Goal: Information Seeking & Learning: Learn about a topic

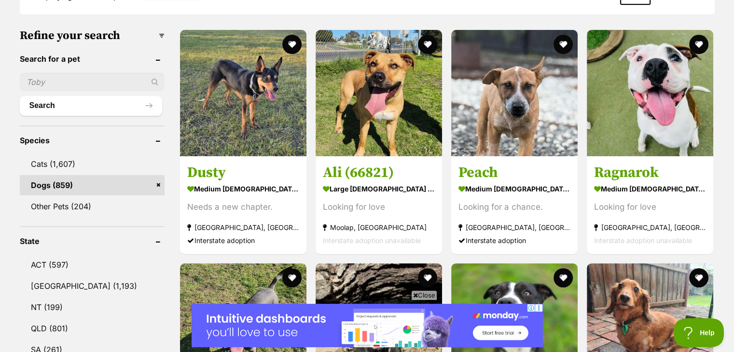
scroll to position [289, 0]
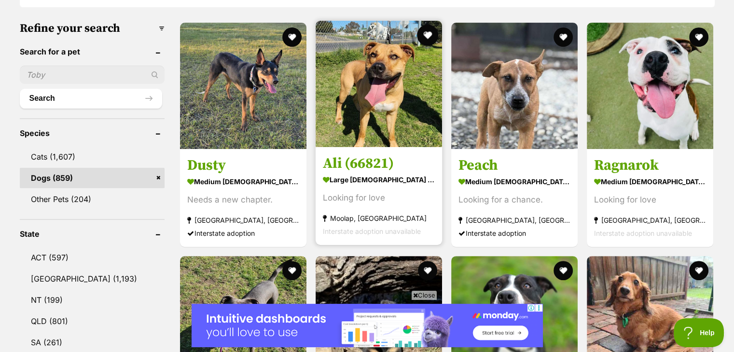
click at [427, 38] on button "favourite" at bounding box center [427, 35] width 21 height 21
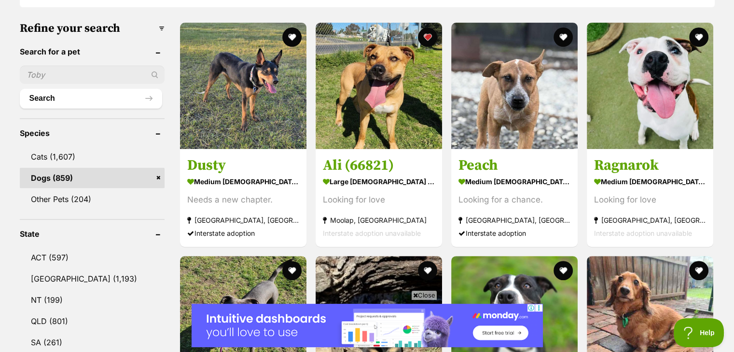
click at [428, 296] on span "Close" at bounding box center [424, 295] width 26 height 10
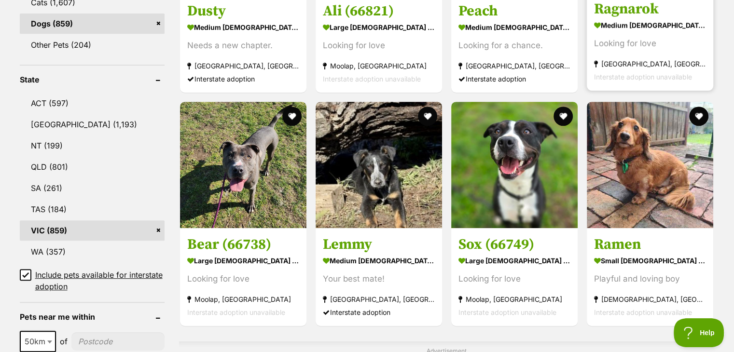
scroll to position [463, 0]
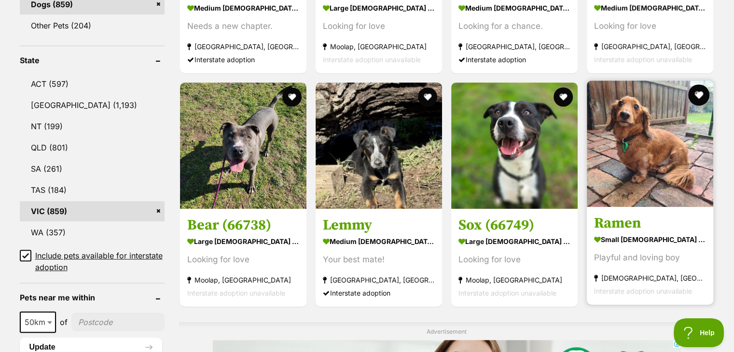
click at [704, 92] on button "favourite" at bounding box center [698, 94] width 21 height 21
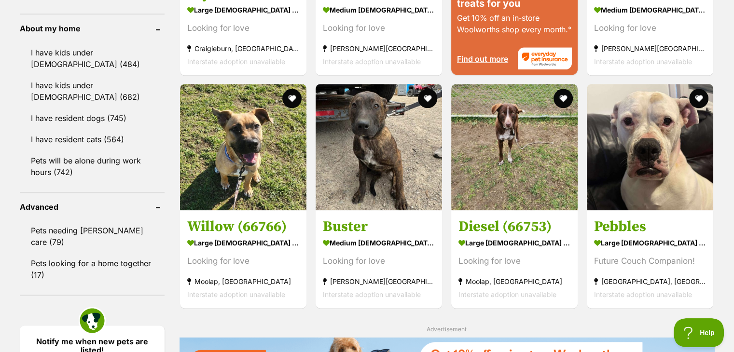
scroll to position [1119, 0]
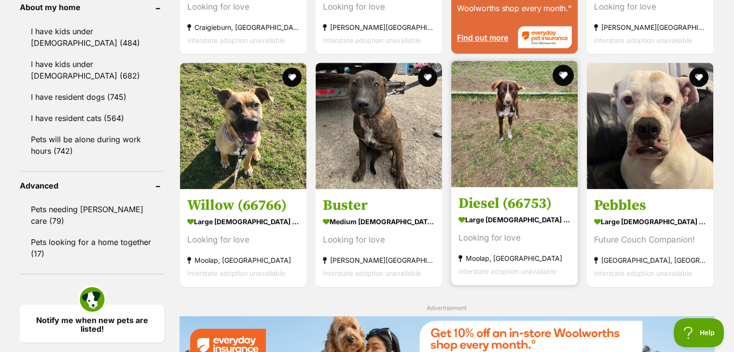
click at [560, 72] on button "favourite" at bounding box center [562, 75] width 21 height 21
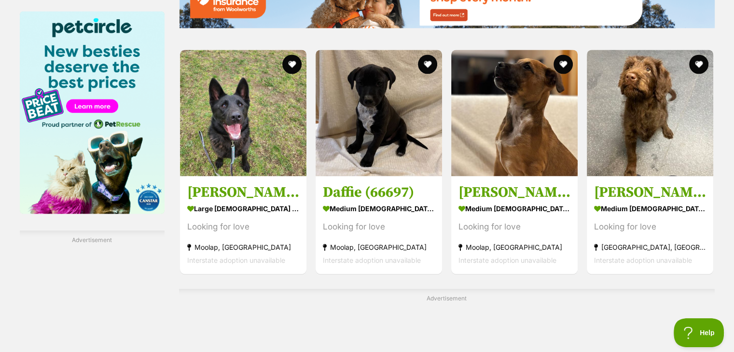
scroll to position [1486, 0]
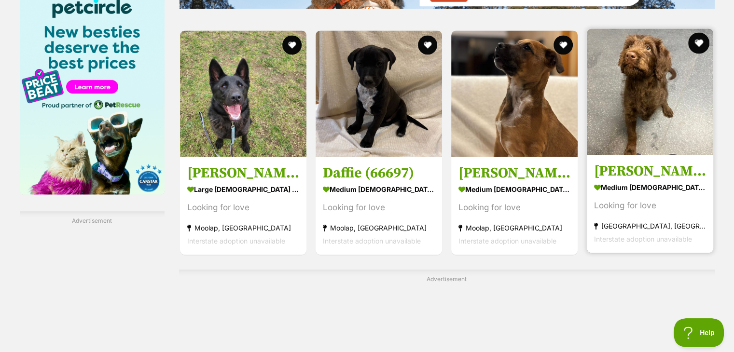
click at [705, 39] on button "favourite" at bounding box center [698, 42] width 21 height 21
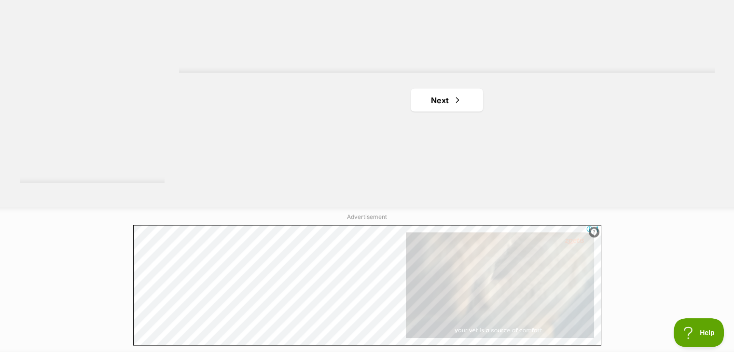
scroll to position [1833, 0]
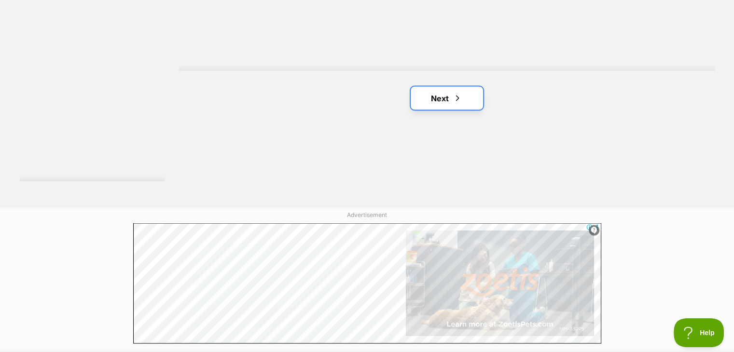
click at [440, 96] on link "Next" at bounding box center [447, 97] width 72 height 23
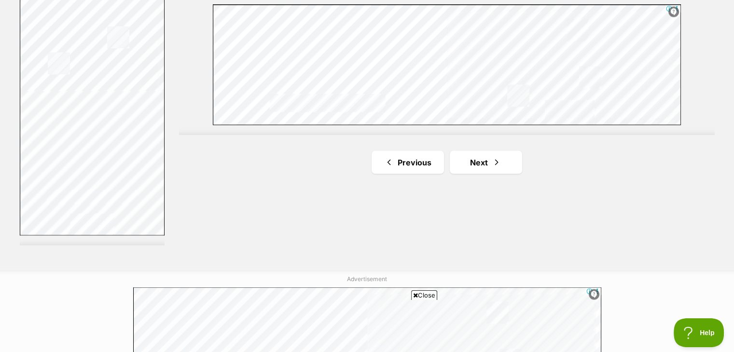
scroll to position [1776, 0]
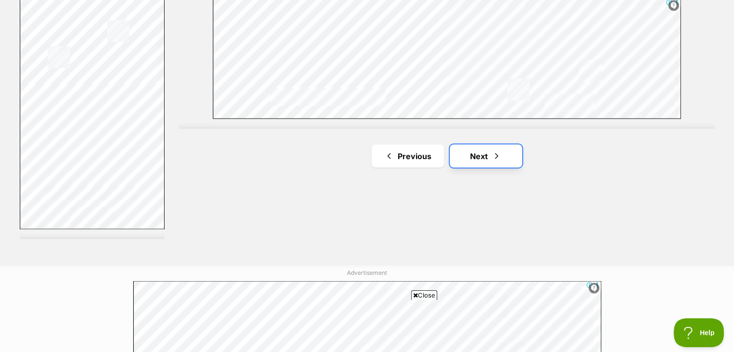
click at [502, 160] on link "Next" at bounding box center [486, 155] width 72 height 23
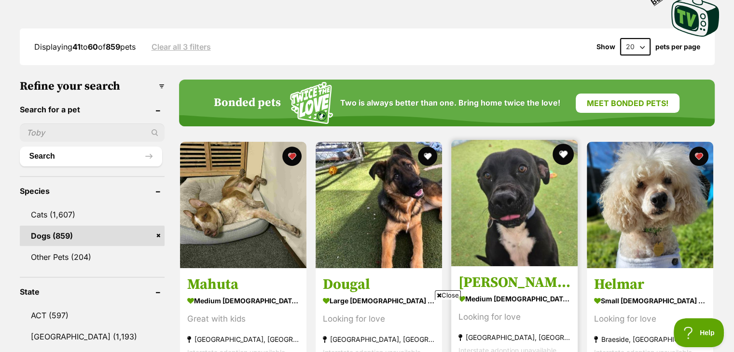
click at [564, 154] on button "favourite" at bounding box center [562, 154] width 21 height 21
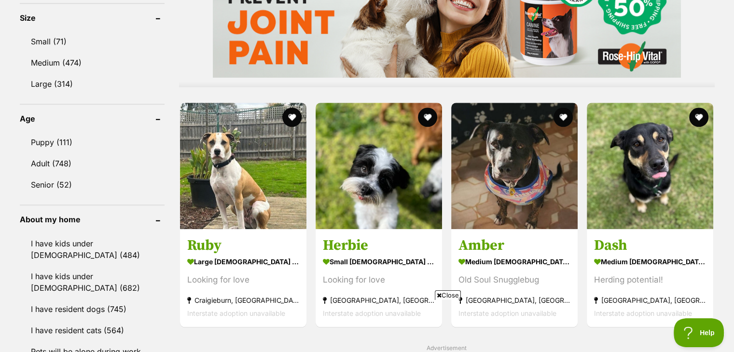
scroll to position [926, 0]
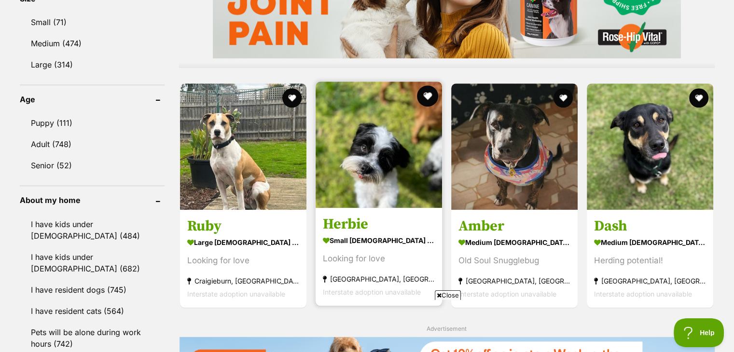
click at [428, 93] on button "favourite" at bounding box center [427, 95] width 21 height 21
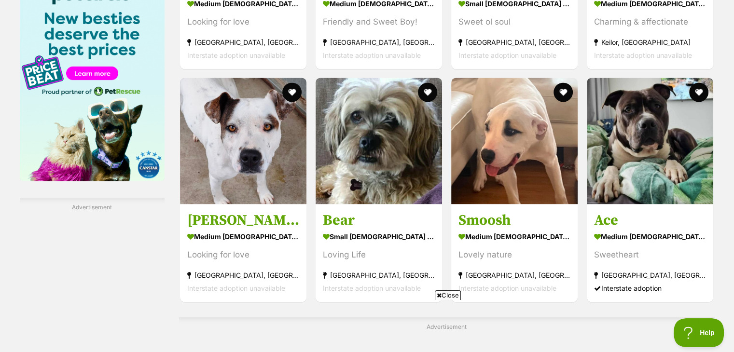
scroll to position [1505, 0]
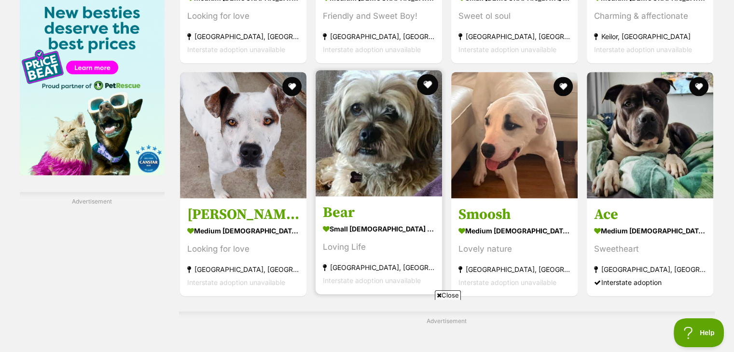
click at [432, 80] on button "favourite" at bounding box center [427, 84] width 21 height 21
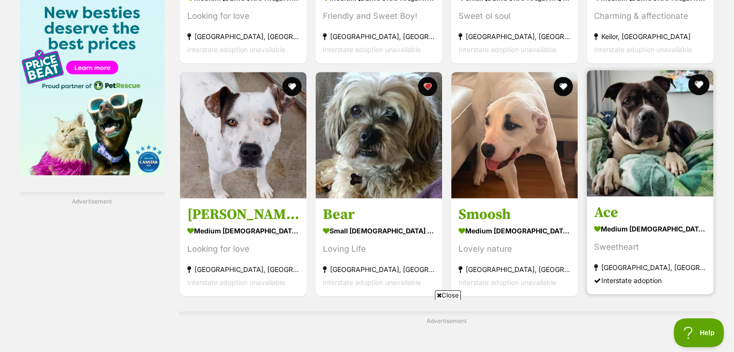
click at [697, 91] on button "favourite" at bounding box center [698, 84] width 21 height 21
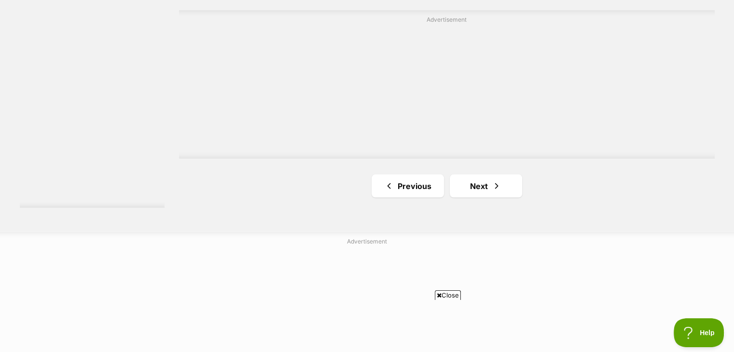
scroll to position [1814, 0]
click at [477, 181] on link "Next" at bounding box center [486, 178] width 72 height 23
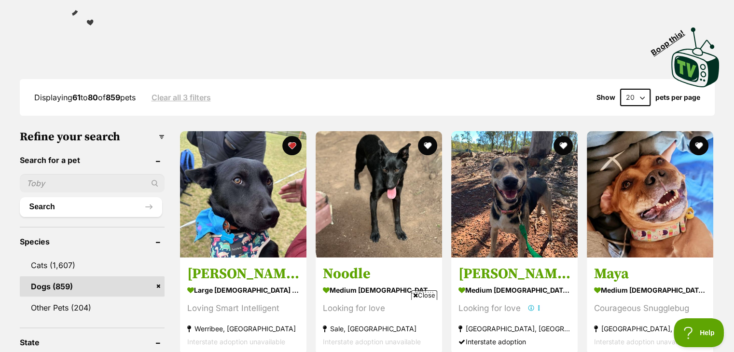
scroll to position [193, 0]
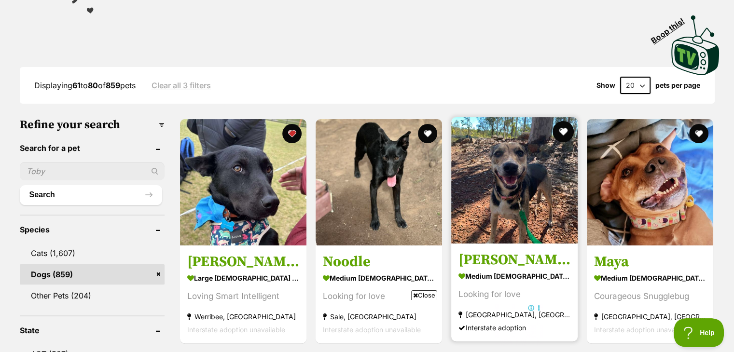
click at [567, 134] on button "favourite" at bounding box center [562, 131] width 21 height 21
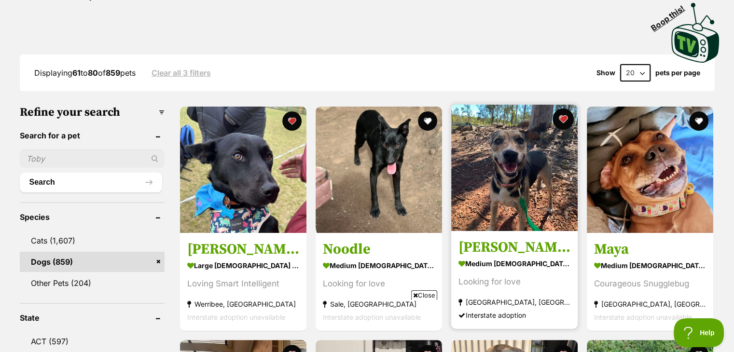
click at [567, 134] on div at bounding box center [514, 169] width 126 height 128
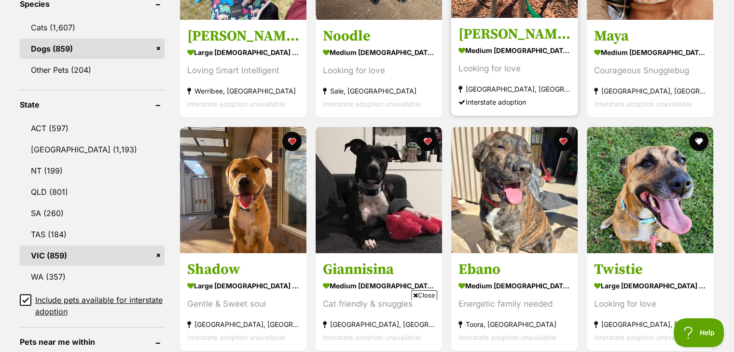
scroll to position [425, 0]
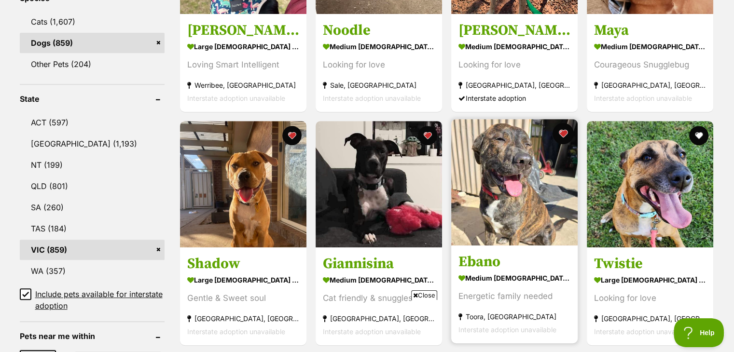
click at [567, 134] on button "favourite" at bounding box center [562, 133] width 21 height 21
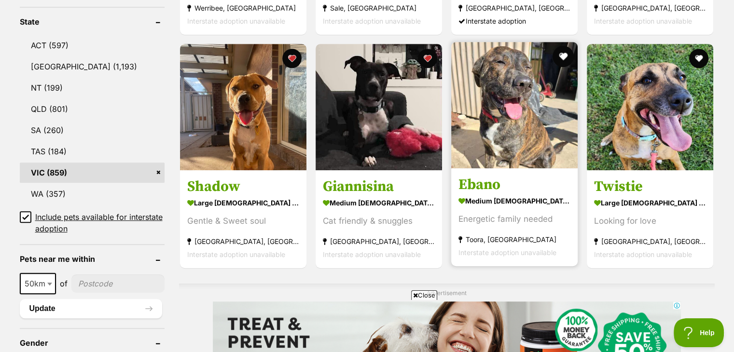
scroll to position [521, 0]
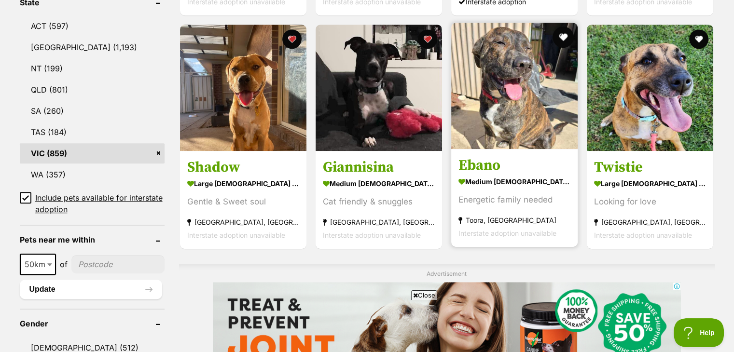
click at [559, 37] on button "favourite" at bounding box center [562, 37] width 21 height 21
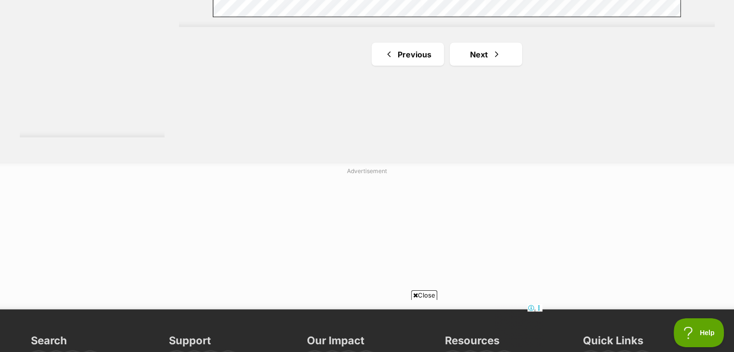
scroll to position [1872, 0]
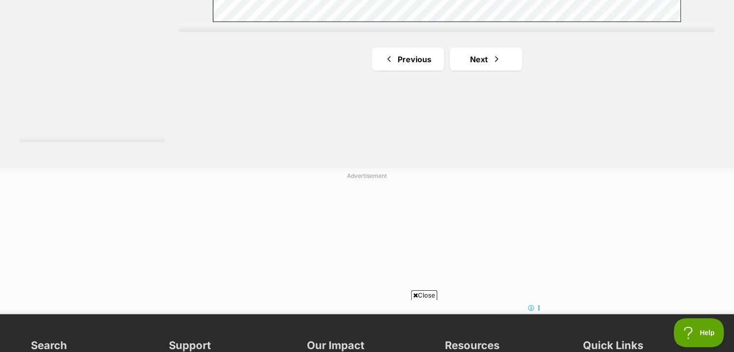
click at [496, 64] on span "Next page" at bounding box center [497, 60] width 10 height 12
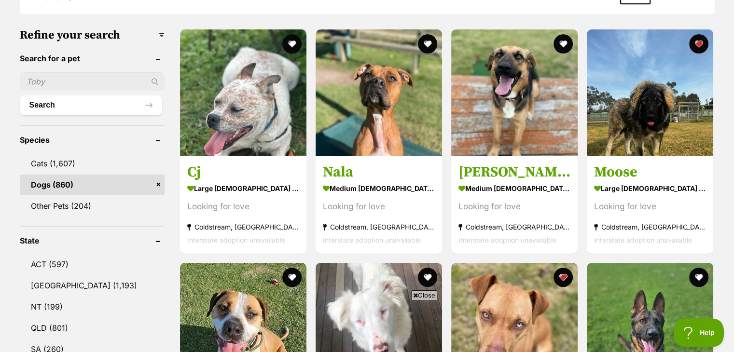
scroll to position [289, 0]
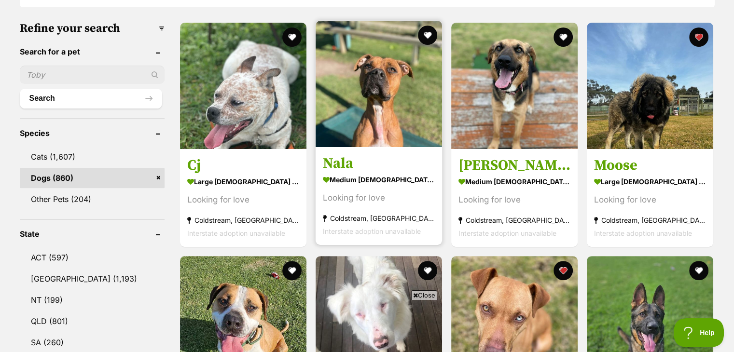
click at [419, 28] on img at bounding box center [379, 84] width 126 height 126
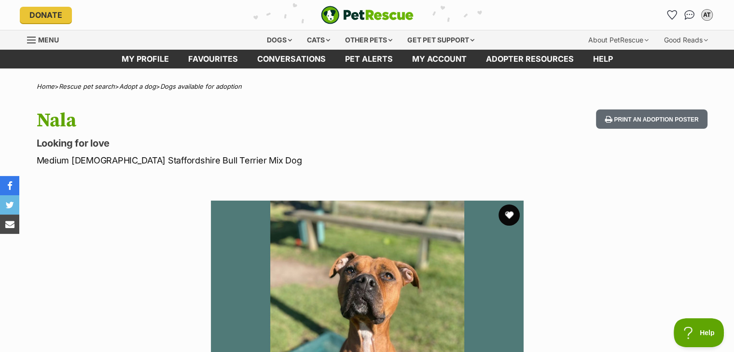
click at [508, 213] on button "favourite" at bounding box center [508, 215] width 21 height 21
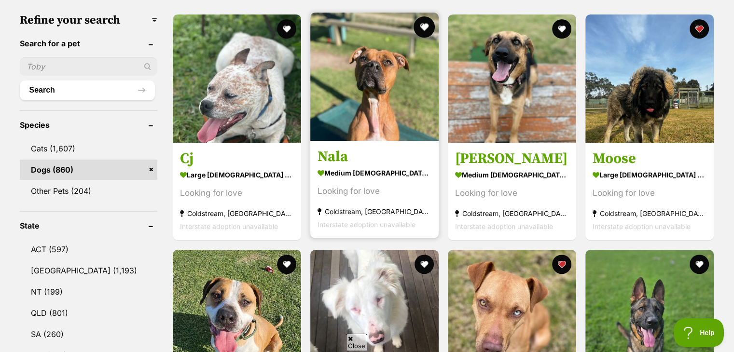
click at [428, 32] on button "favourite" at bounding box center [423, 26] width 21 height 21
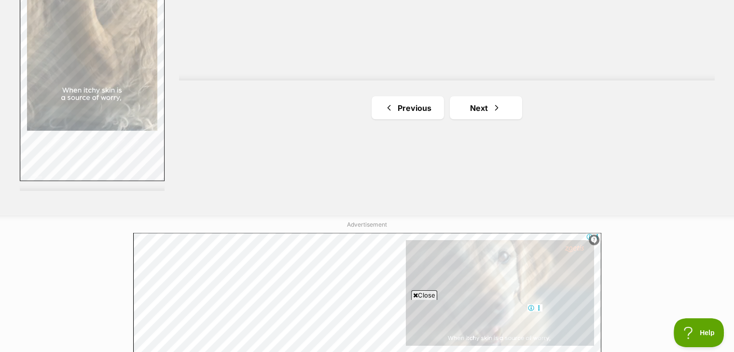
scroll to position [1861, 0]
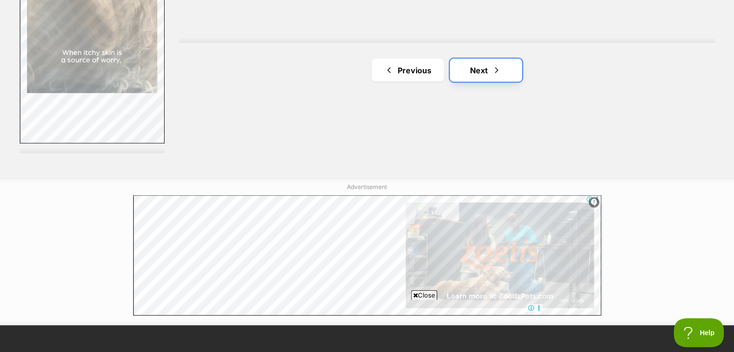
click at [502, 76] on link "Next" at bounding box center [486, 70] width 72 height 23
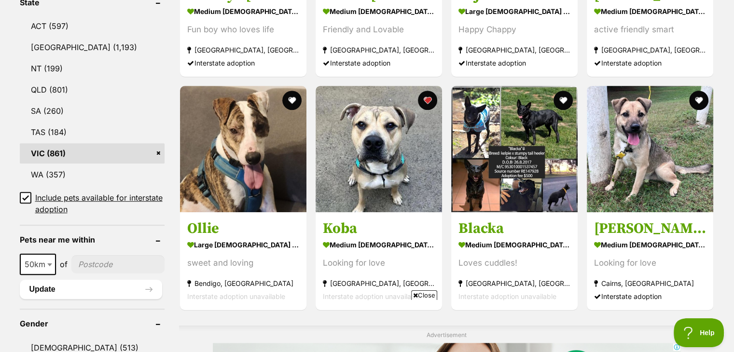
scroll to position [540, 0]
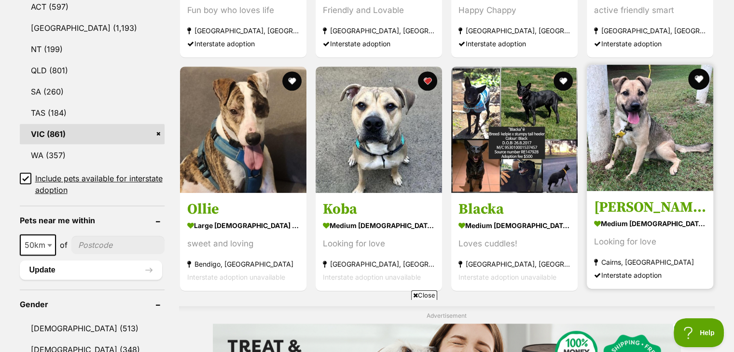
click at [699, 80] on button "favourite" at bounding box center [698, 79] width 21 height 21
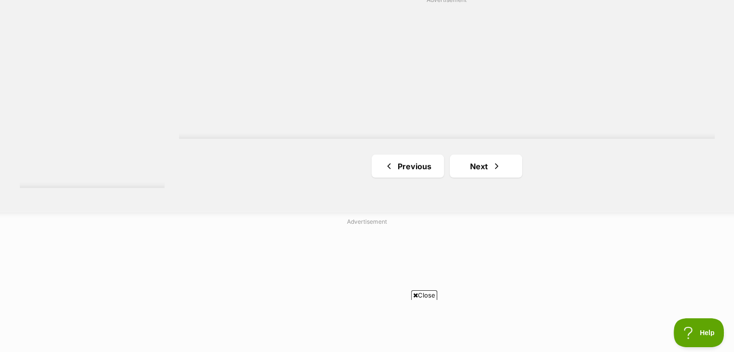
scroll to position [1833, 0]
click at [496, 158] on span "Next page" at bounding box center [497, 159] width 10 height 12
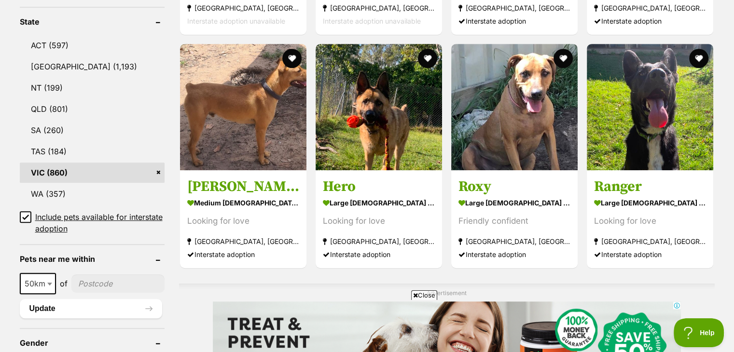
scroll to position [521, 0]
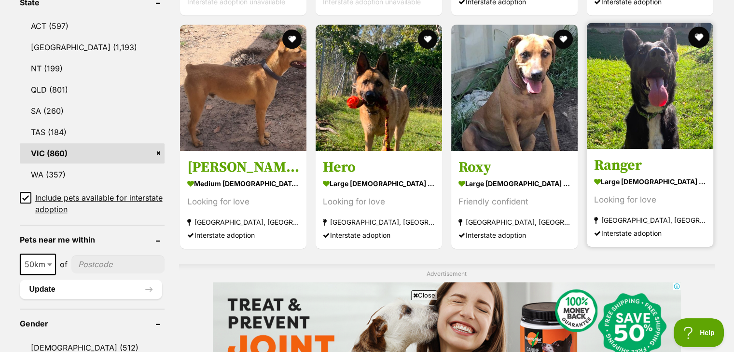
click at [702, 37] on button "favourite" at bounding box center [698, 37] width 21 height 21
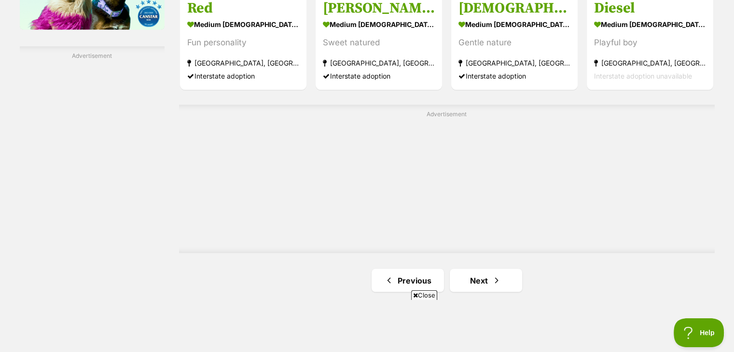
scroll to position [1660, 0]
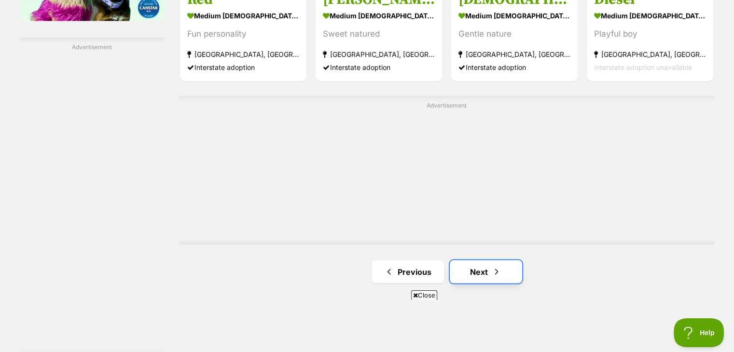
click at [478, 273] on link "Next" at bounding box center [486, 271] width 72 height 23
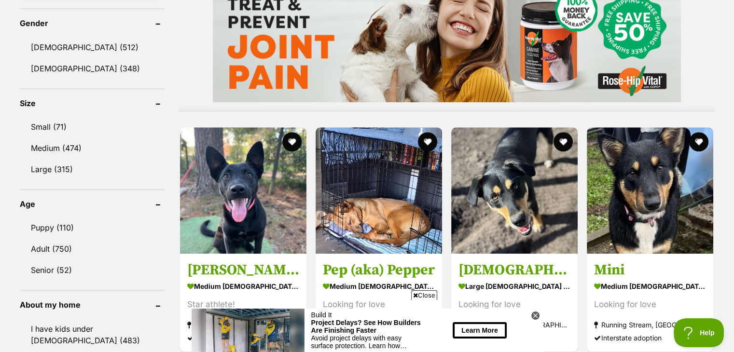
scroll to position [883, 0]
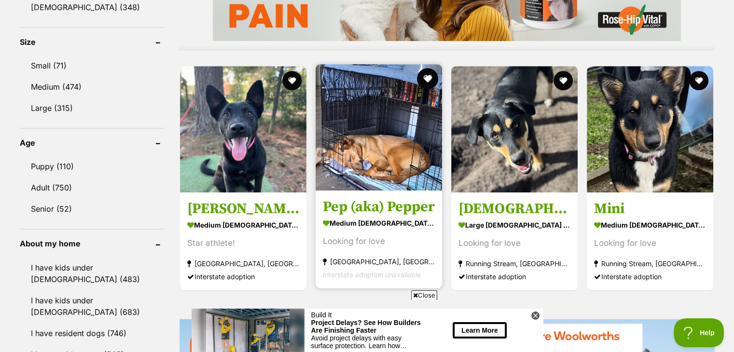
click at [430, 69] on div at bounding box center [379, 128] width 126 height 128
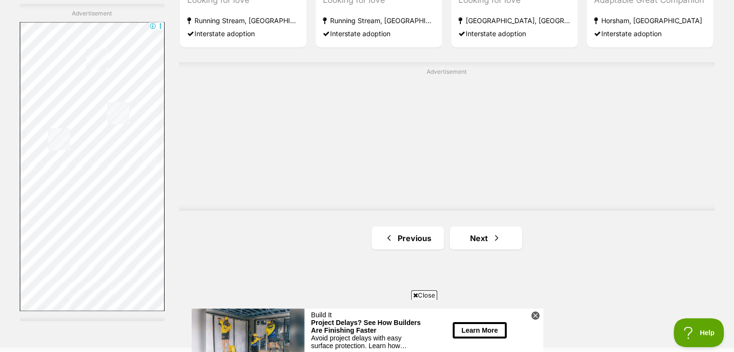
scroll to position [1713, 0]
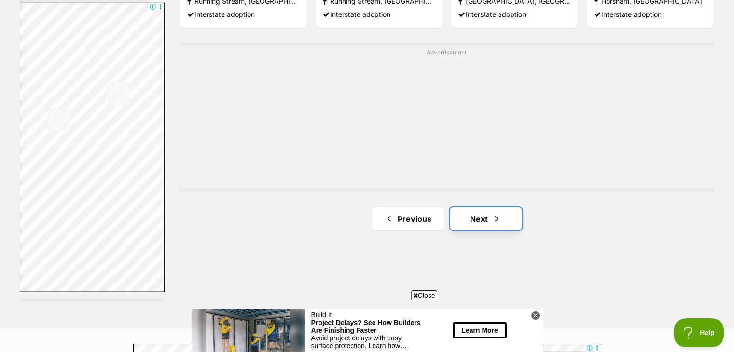
click at [503, 226] on link "Next" at bounding box center [486, 218] width 72 height 23
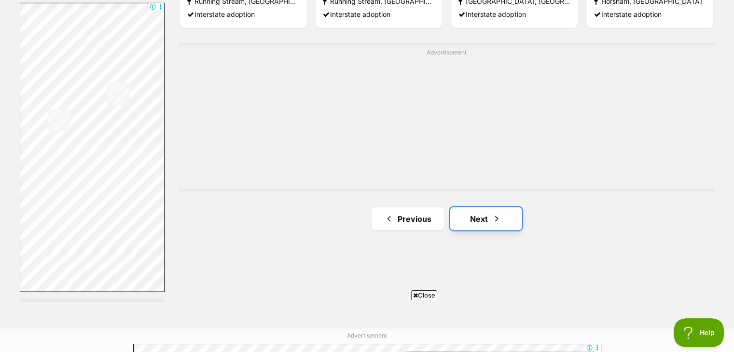
scroll to position [0, 0]
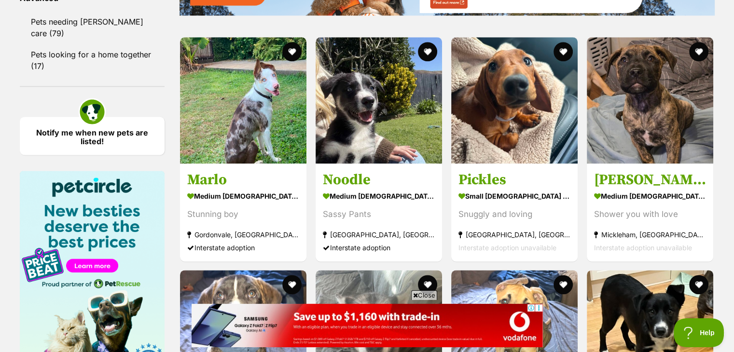
scroll to position [1314, 0]
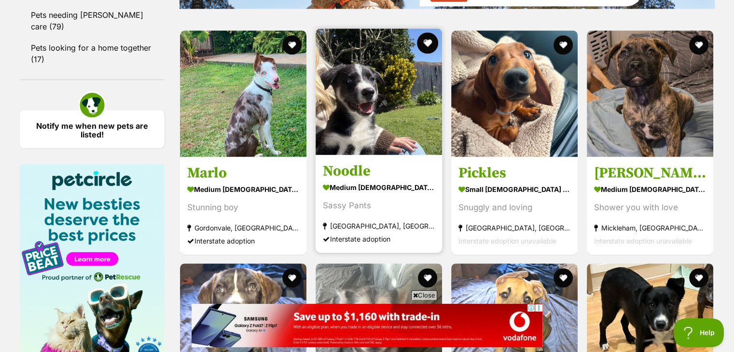
click at [424, 43] on button "favourite" at bounding box center [427, 42] width 21 height 21
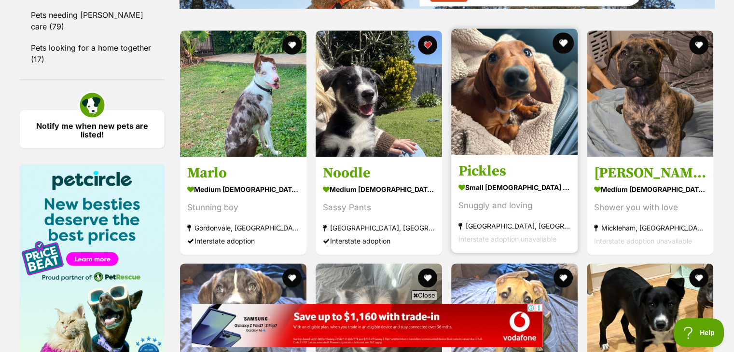
click at [567, 35] on button "favourite" at bounding box center [562, 42] width 21 height 21
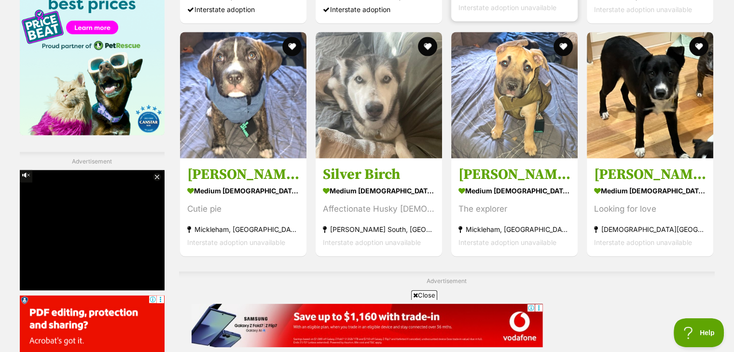
scroll to position [1565, 0]
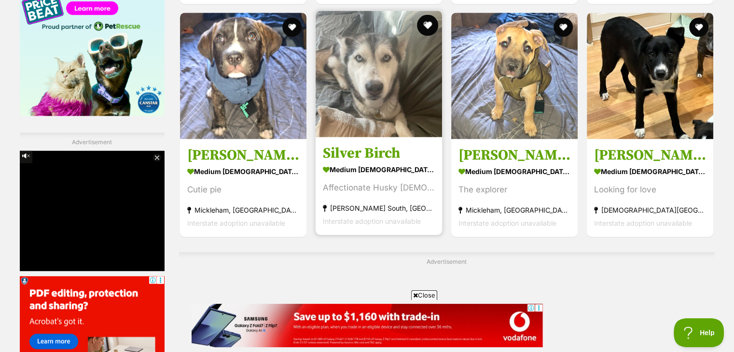
click at [426, 23] on button "favourite" at bounding box center [427, 24] width 21 height 21
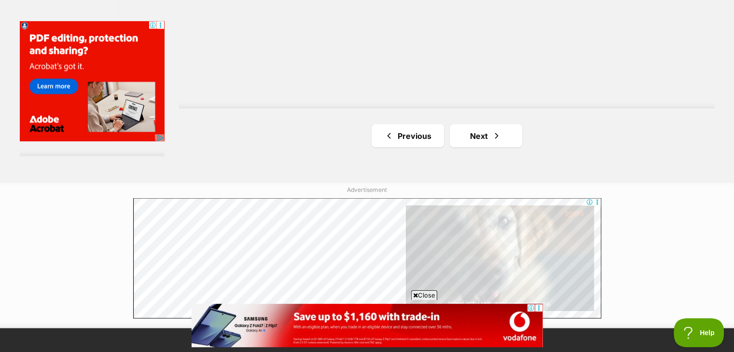
scroll to position [1873, 0]
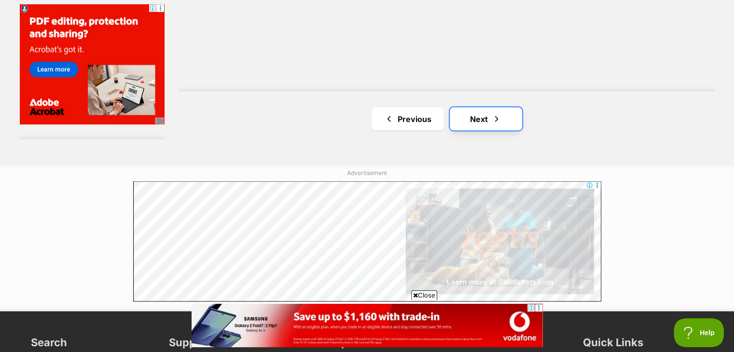
click at [481, 117] on link "Next" at bounding box center [486, 119] width 72 height 23
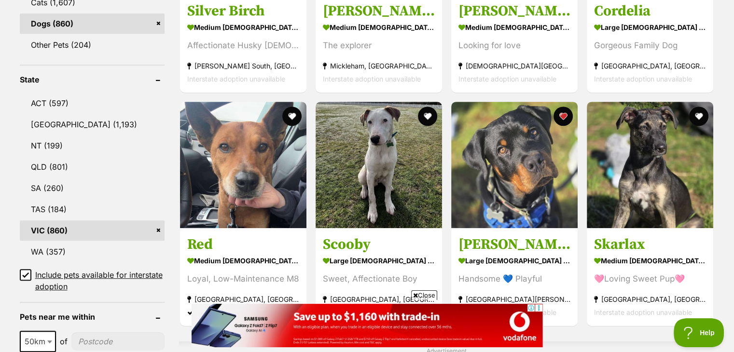
scroll to position [463, 0]
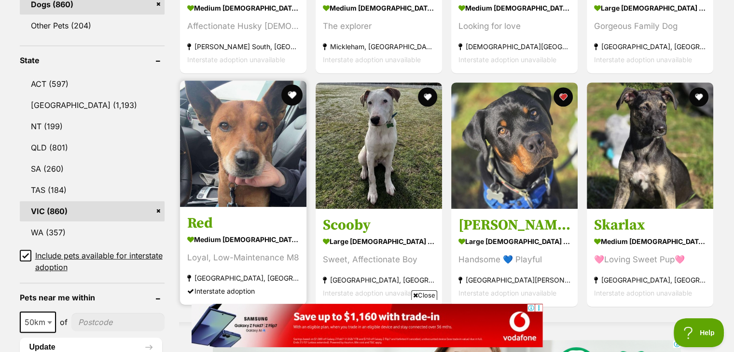
click at [297, 87] on div at bounding box center [243, 145] width 126 height 128
click at [287, 91] on button "favourite" at bounding box center [291, 94] width 21 height 21
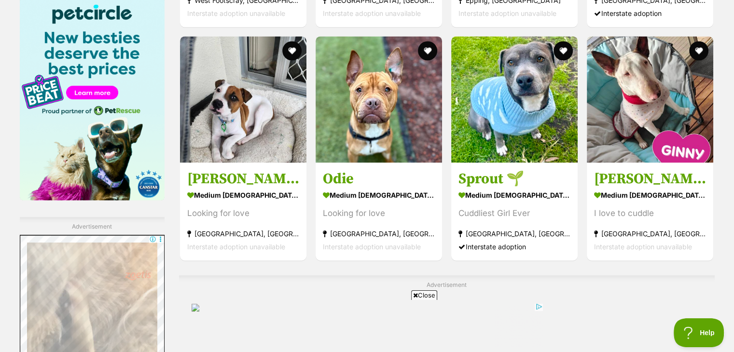
scroll to position [1486, 0]
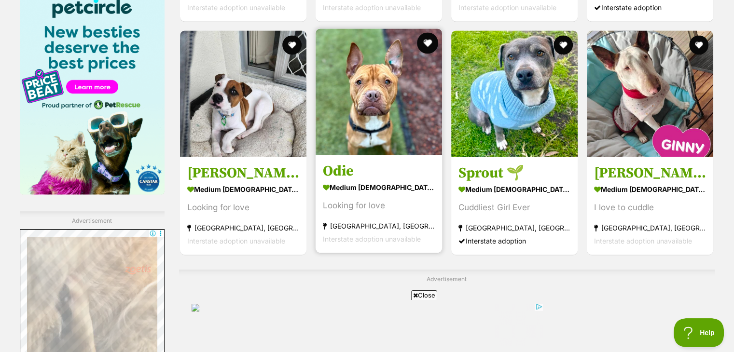
click at [427, 42] on button "favourite" at bounding box center [427, 42] width 21 height 21
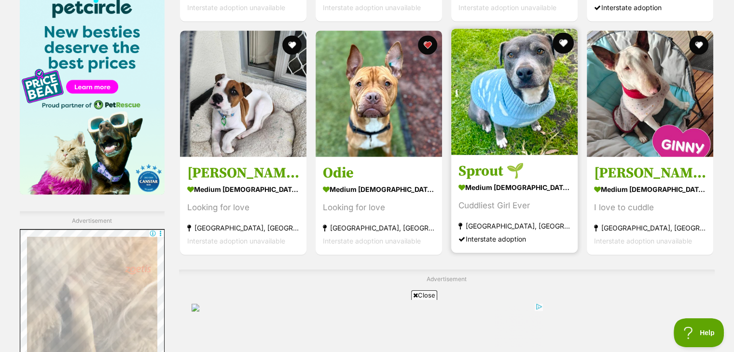
click at [570, 39] on button "favourite" at bounding box center [562, 42] width 21 height 21
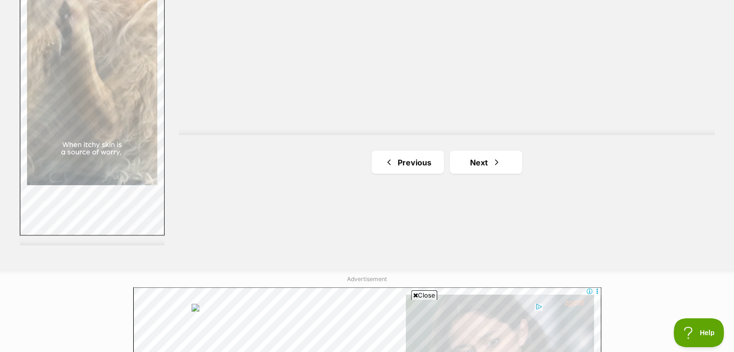
scroll to position [1776, 0]
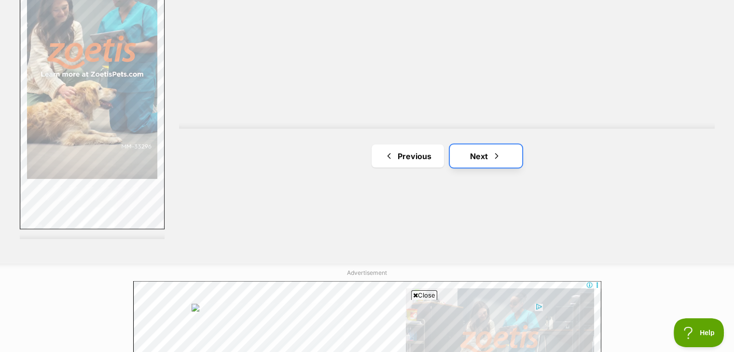
click at [471, 156] on link "Next" at bounding box center [486, 155] width 72 height 23
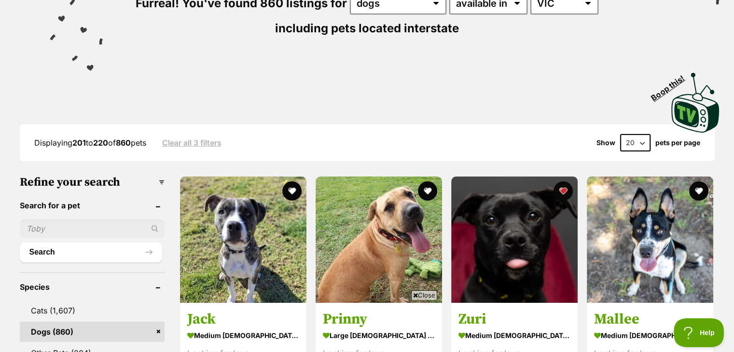
scroll to position [212, 0]
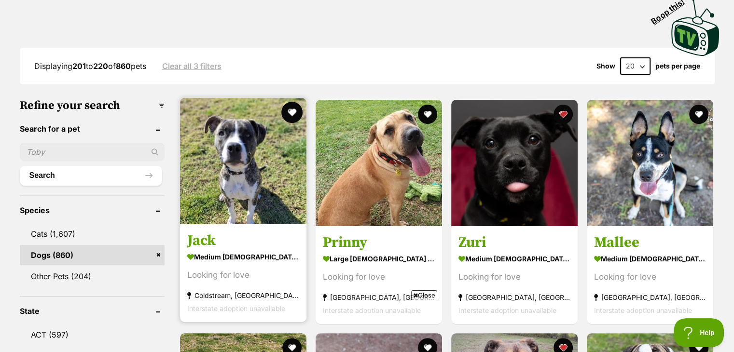
click at [296, 112] on button "favourite" at bounding box center [291, 112] width 21 height 21
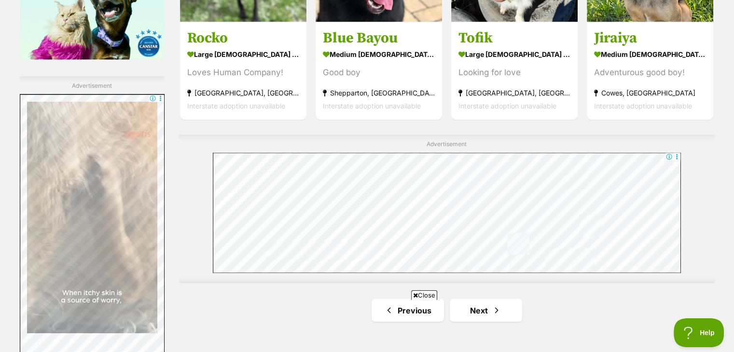
scroll to position [1660, 0]
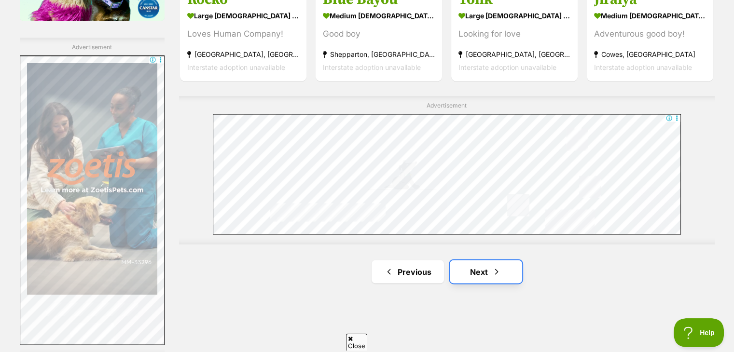
click at [479, 273] on link "Next" at bounding box center [486, 271] width 72 height 23
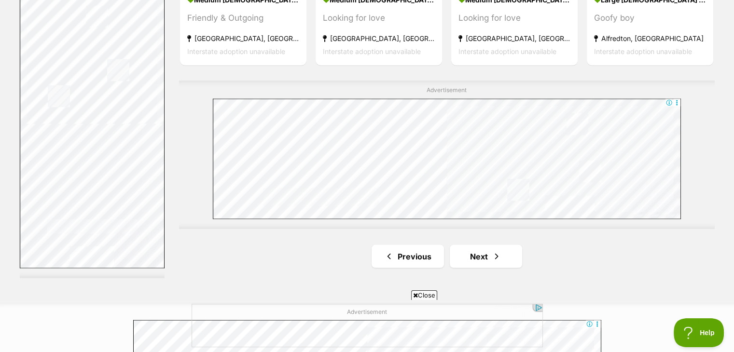
scroll to position [1737, 0]
click at [496, 253] on span "Next page" at bounding box center [497, 256] width 10 height 12
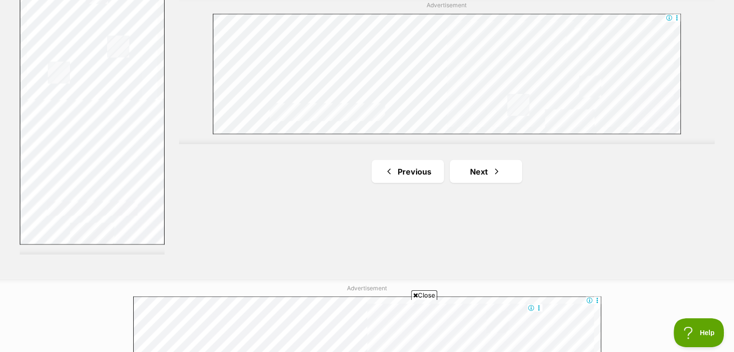
scroll to position [1761, 0]
click at [506, 169] on link "Next" at bounding box center [486, 170] width 72 height 23
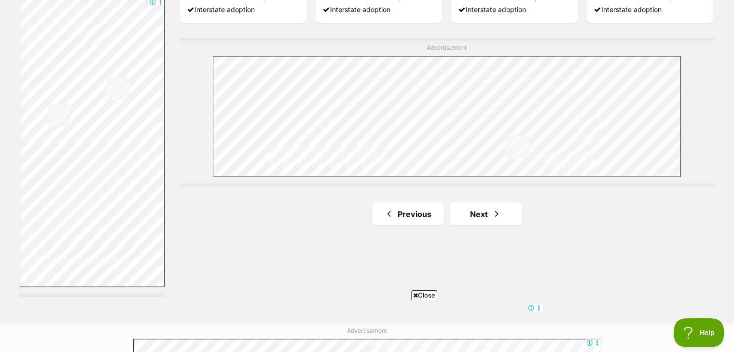
scroll to position [1756, 0]
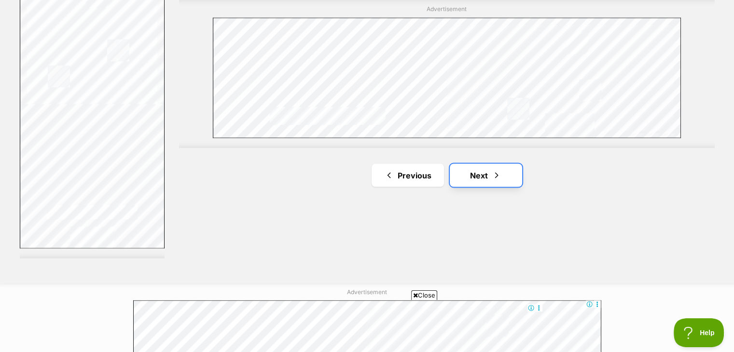
click at [505, 172] on link "Next" at bounding box center [486, 175] width 72 height 23
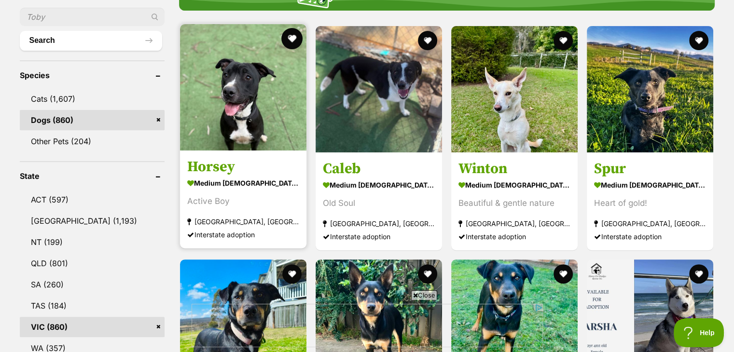
click at [293, 35] on button "favourite" at bounding box center [291, 38] width 21 height 21
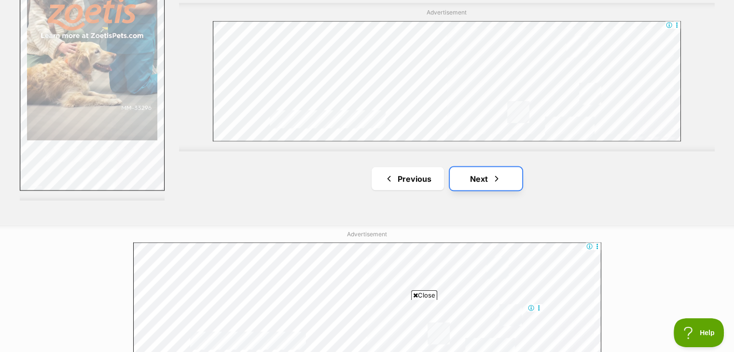
click at [486, 185] on link "Next" at bounding box center [486, 178] width 72 height 23
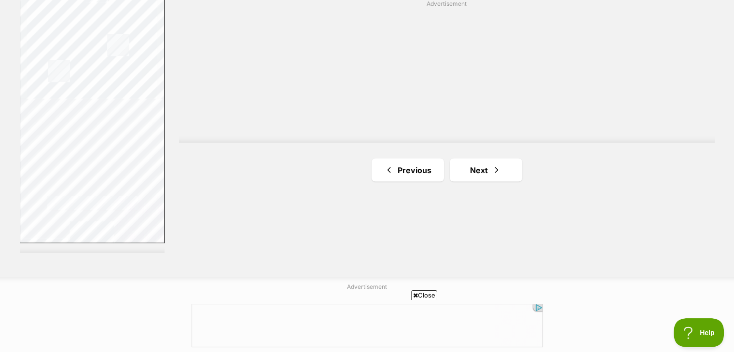
scroll to position [1795, 0]
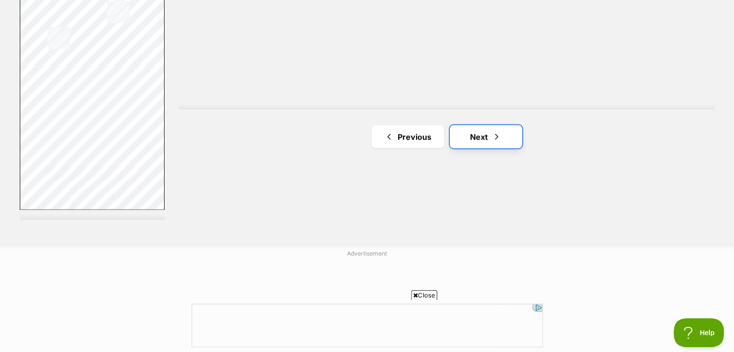
click at [500, 137] on span "Next page" at bounding box center [497, 137] width 10 height 12
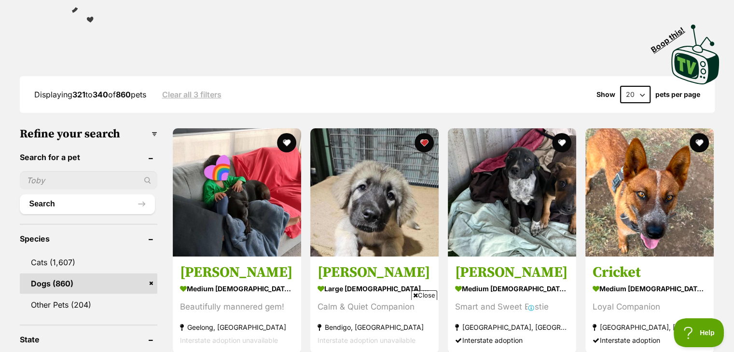
scroll to position [183, 0]
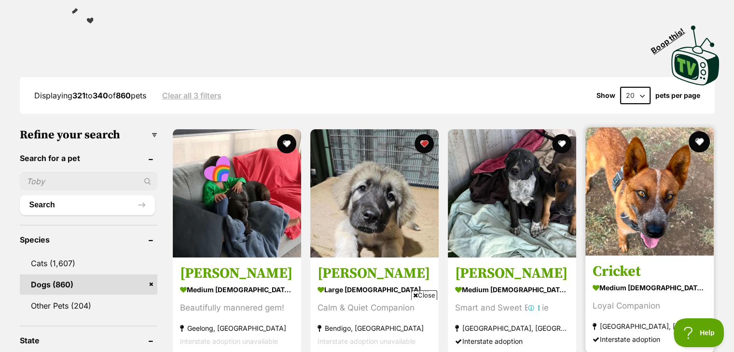
click at [697, 141] on button "favourite" at bounding box center [698, 141] width 21 height 21
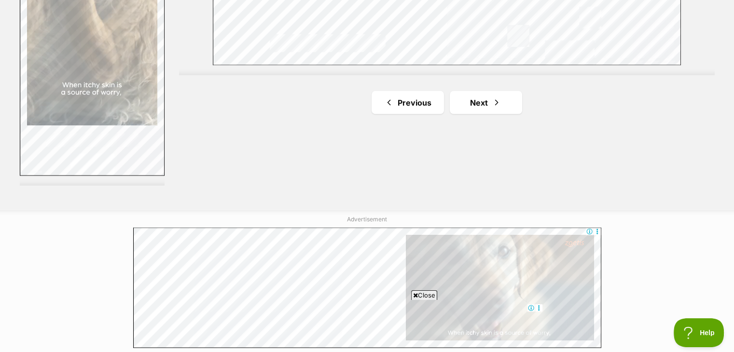
scroll to position [1862, 0]
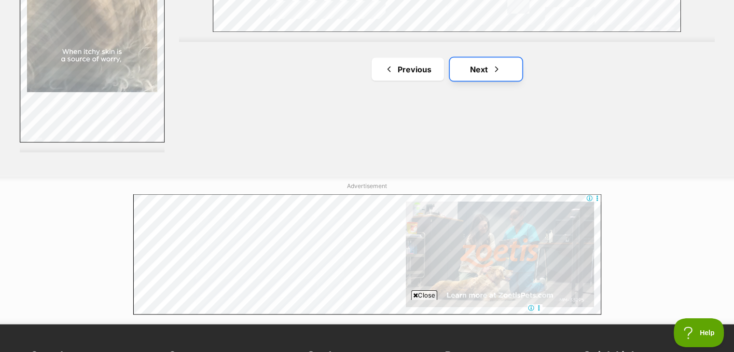
click at [503, 66] on link "Next" at bounding box center [486, 69] width 72 height 23
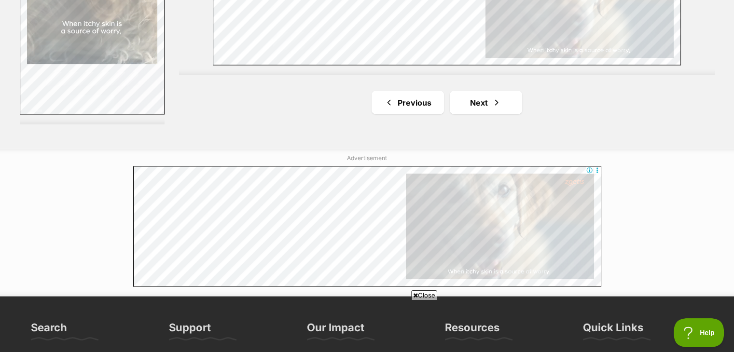
scroll to position [1891, 0]
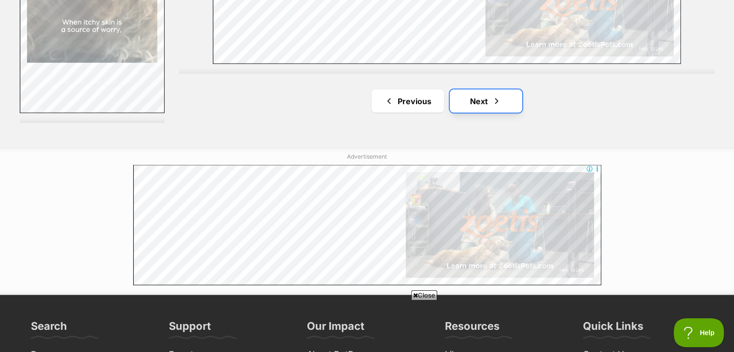
click at [492, 101] on span "Next page" at bounding box center [497, 102] width 10 height 12
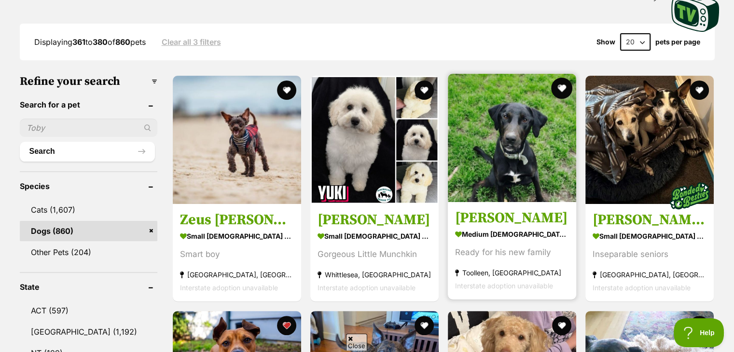
click at [559, 84] on button "favourite" at bounding box center [561, 88] width 21 height 21
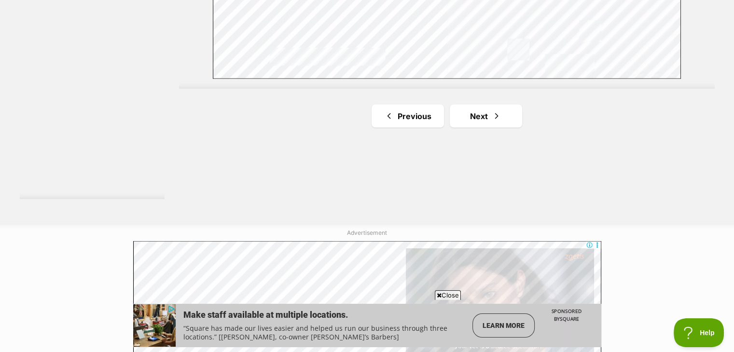
scroll to position [1819, 0]
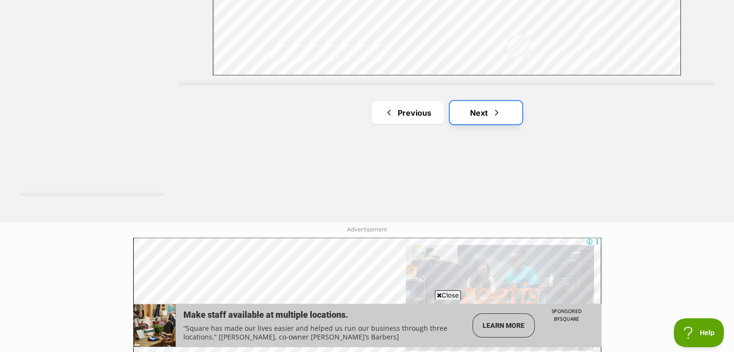
click at [499, 109] on span "Next page" at bounding box center [497, 113] width 10 height 12
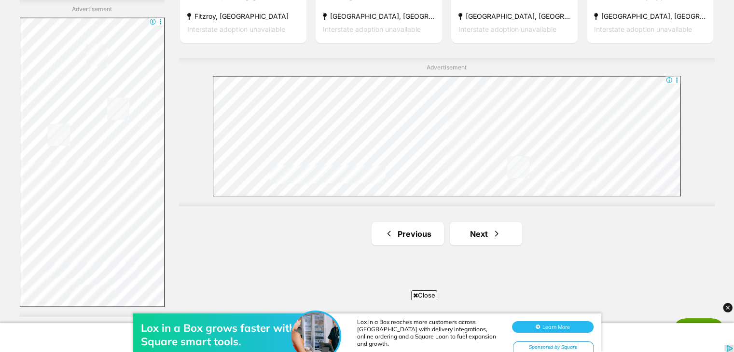
scroll to position [1718, 0]
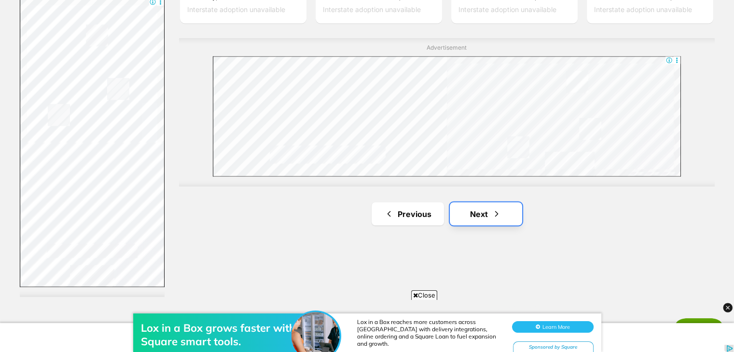
click at [494, 219] on span "Next page" at bounding box center [497, 214] width 10 height 12
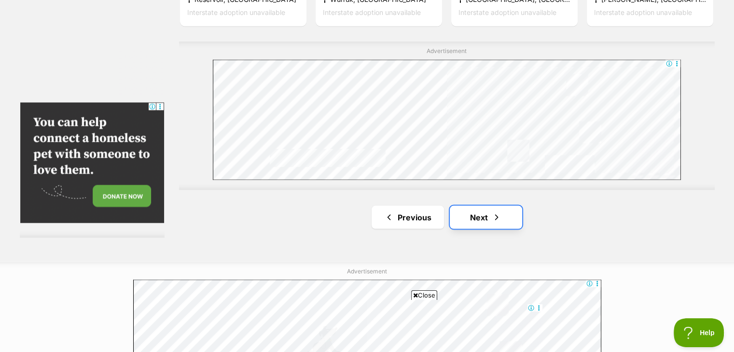
drag, startPoint x: 0, startPoint y: 0, endPoint x: 474, endPoint y: 217, distance: 521.0
click at [474, 217] on link "Next" at bounding box center [486, 217] width 72 height 23
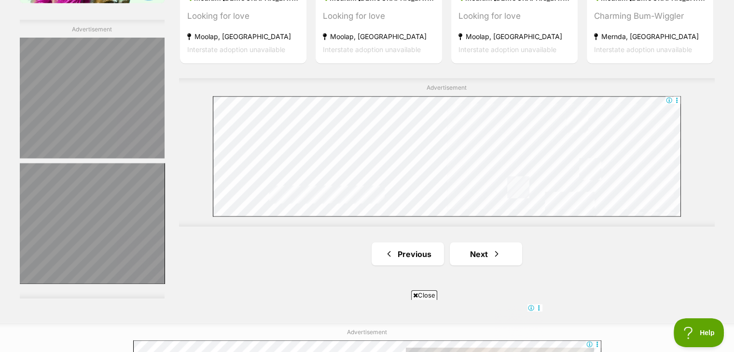
scroll to position [1679, 0]
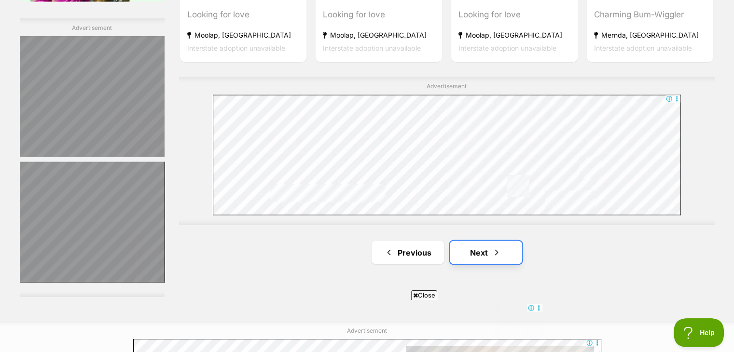
click at [499, 250] on span "Next page" at bounding box center [497, 253] width 10 height 12
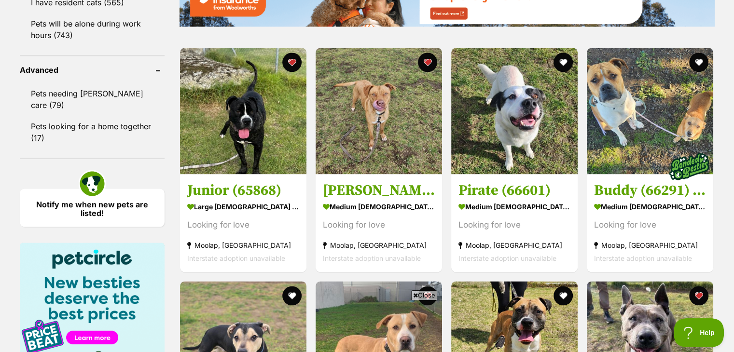
scroll to position [1254, 0]
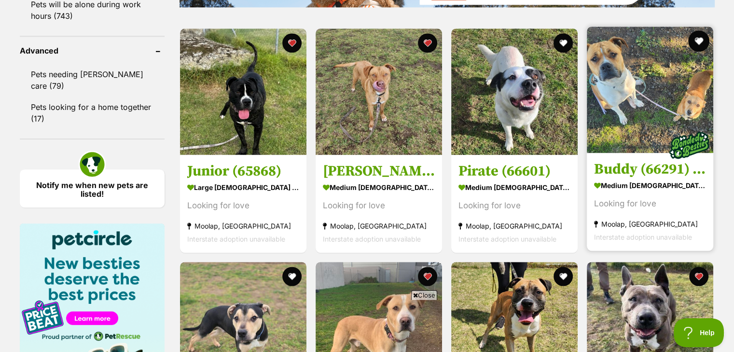
click at [704, 42] on button "favourite" at bounding box center [698, 40] width 21 height 21
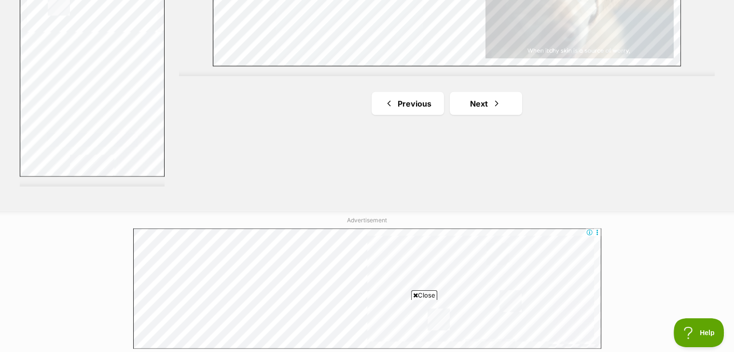
scroll to position [1853, 0]
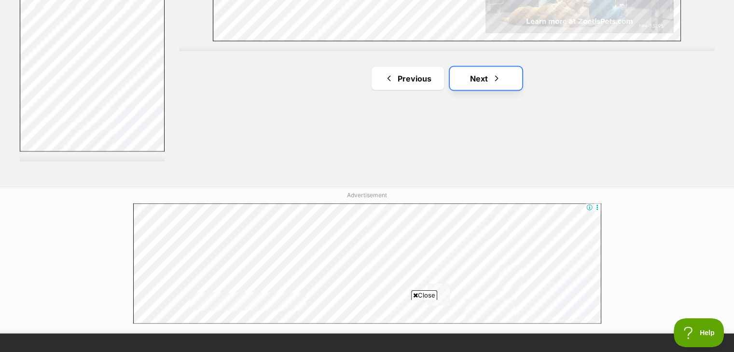
click at [493, 82] on span "Next page" at bounding box center [497, 79] width 10 height 12
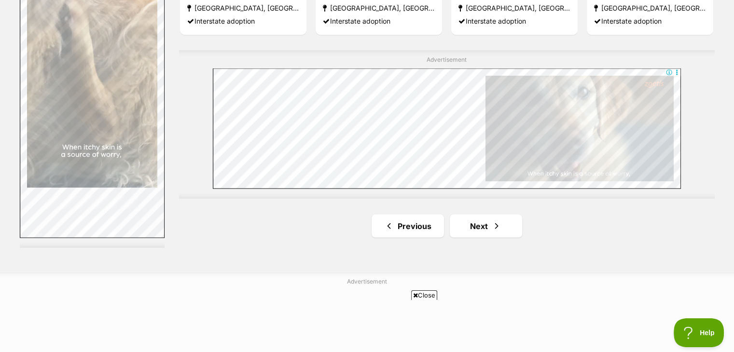
scroll to position [1786, 0]
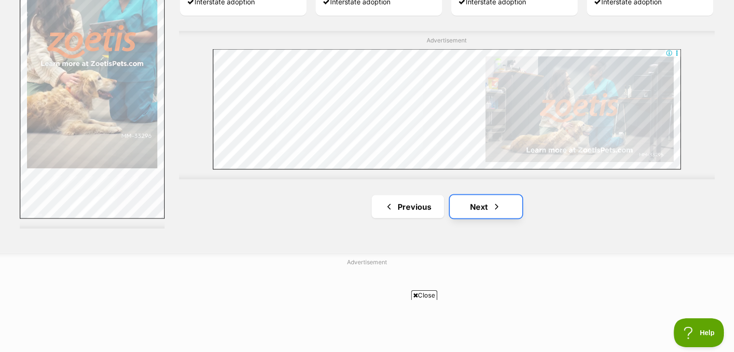
click at [481, 202] on link "Next" at bounding box center [486, 206] width 72 height 23
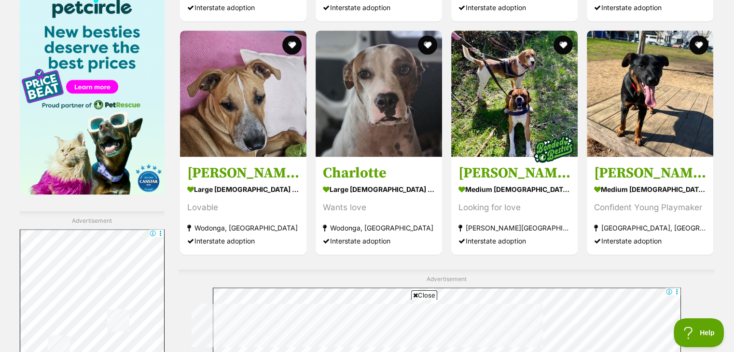
scroll to position [1467, 0]
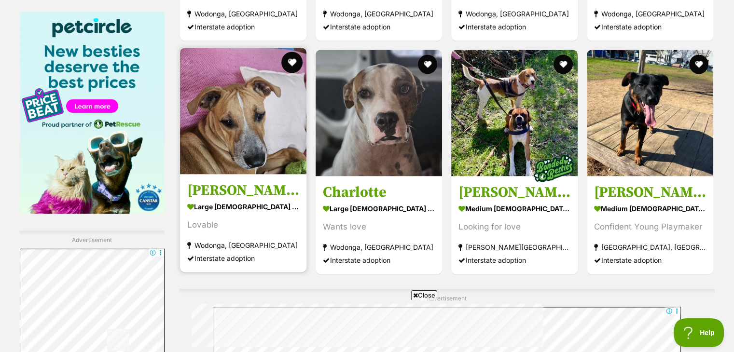
click at [289, 59] on button "favourite" at bounding box center [291, 62] width 21 height 21
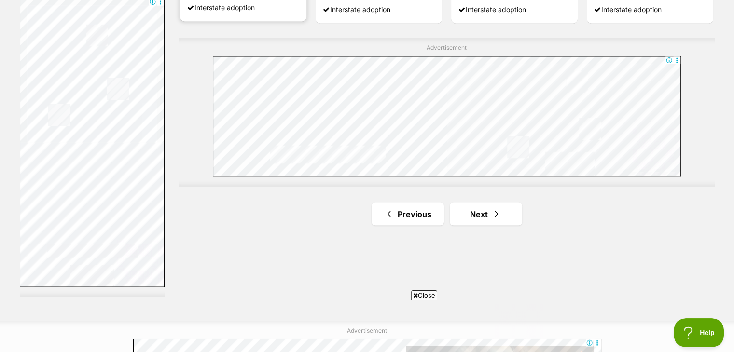
scroll to position [0, 0]
click at [507, 210] on link "Next" at bounding box center [486, 213] width 72 height 23
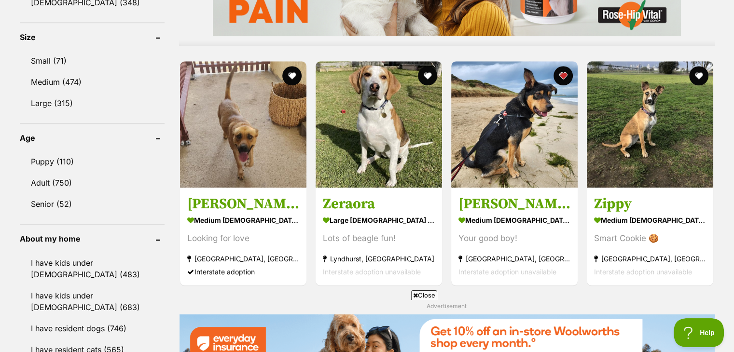
scroll to position [907, 0]
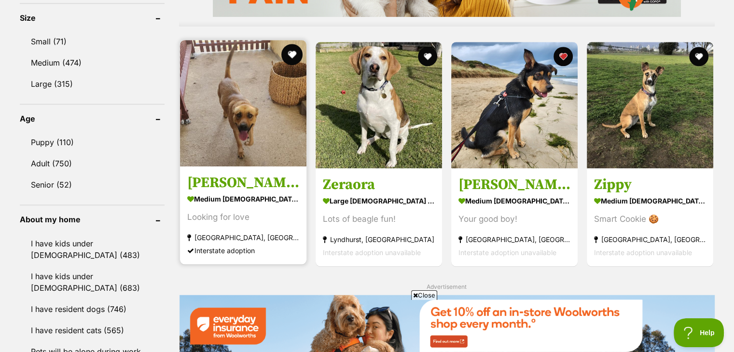
click at [292, 47] on button "favourite" at bounding box center [291, 54] width 21 height 21
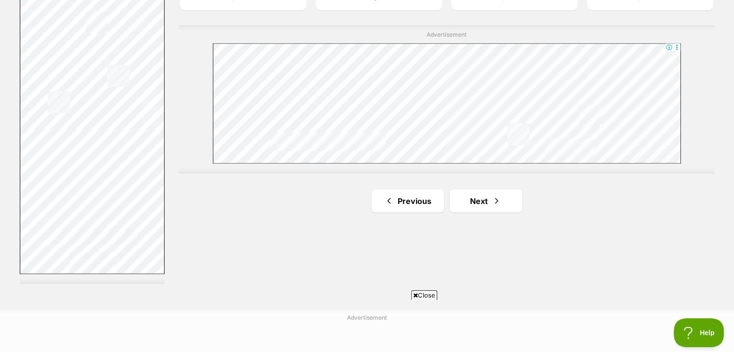
scroll to position [1737, 0]
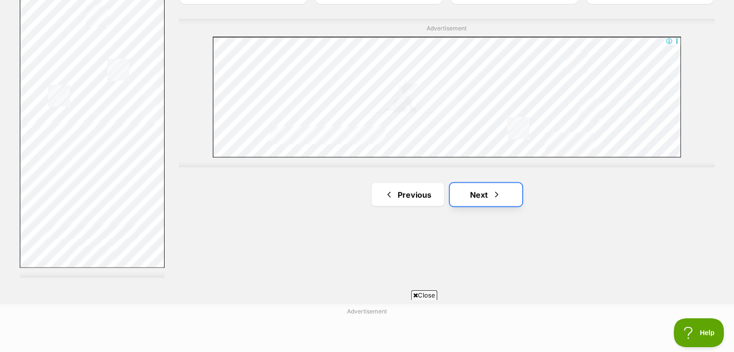
click at [483, 199] on link "Next" at bounding box center [486, 194] width 72 height 23
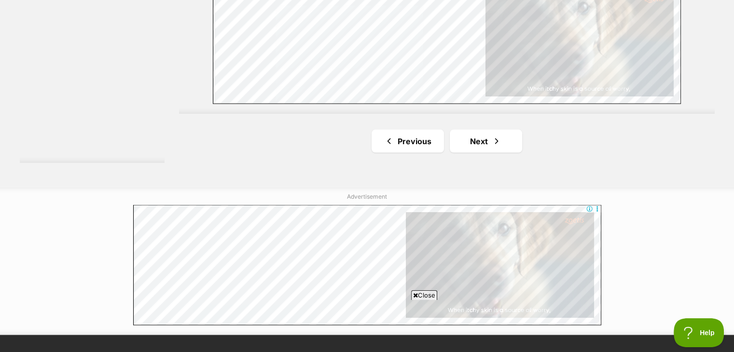
scroll to position [1853, 0]
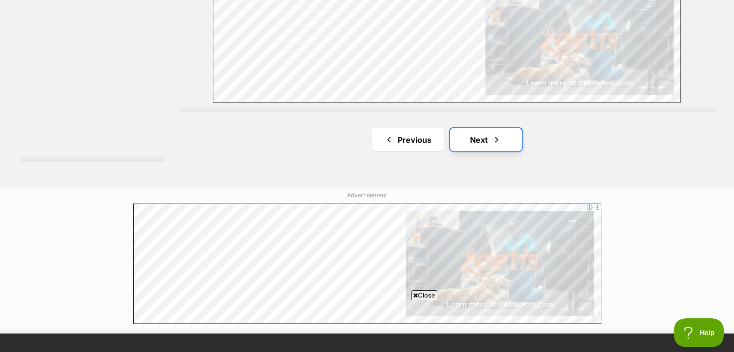
click at [493, 140] on span "Next page" at bounding box center [497, 140] width 10 height 12
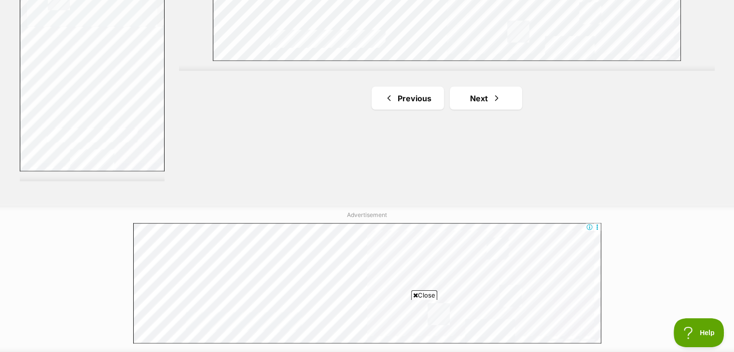
scroll to position [1853, 0]
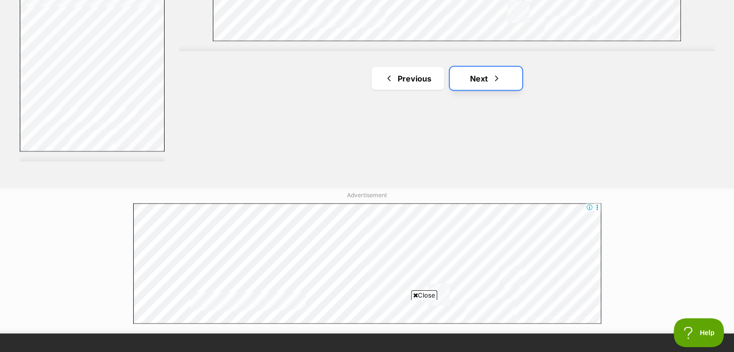
click at [510, 72] on link "Next" at bounding box center [486, 78] width 72 height 23
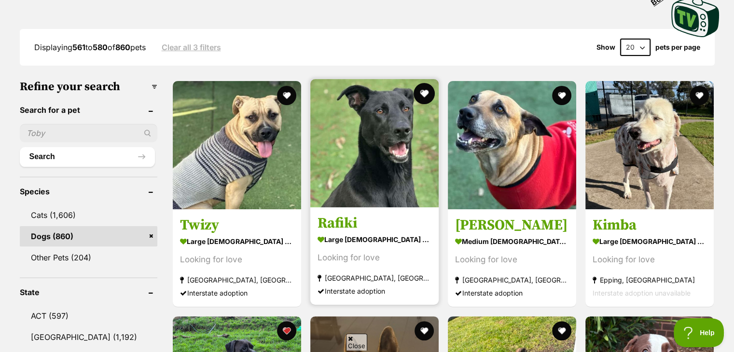
click at [421, 90] on button "favourite" at bounding box center [423, 93] width 21 height 21
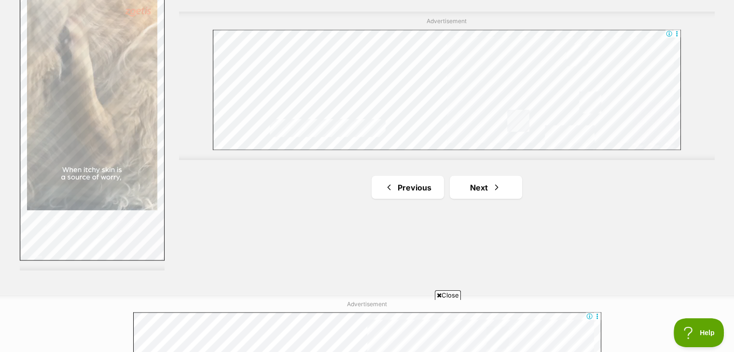
scroll to position [1775, 0]
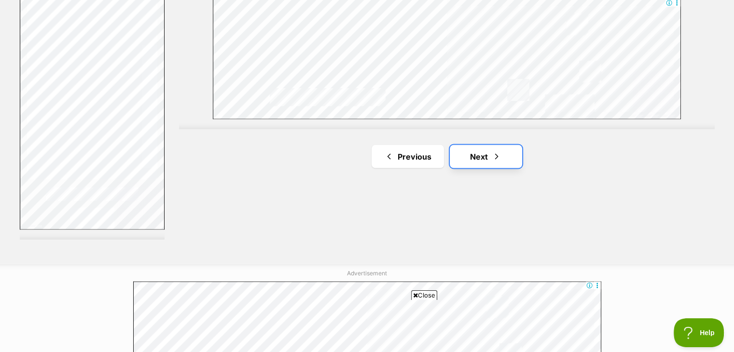
click at [470, 150] on link "Next" at bounding box center [486, 156] width 72 height 23
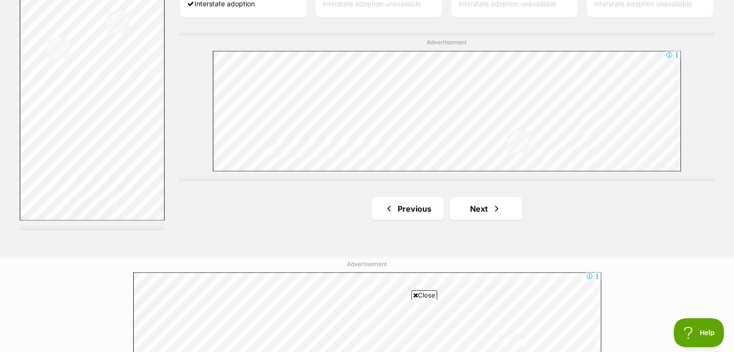
scroll to position [1853, 0]
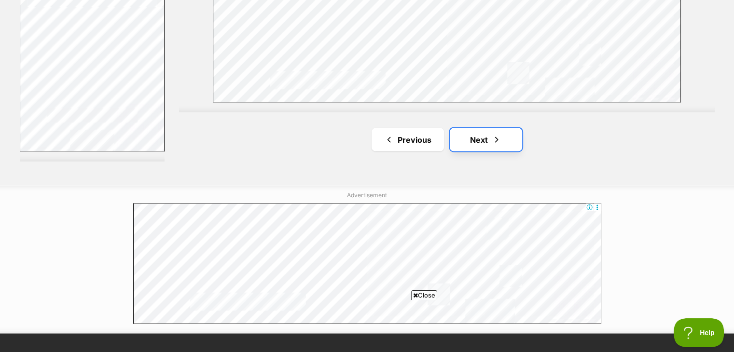
click at [490, 138] on link "Next" at bounding box center [486, 139] width 72 height 23
